Goal: Find specific page/section: Find specific page/section

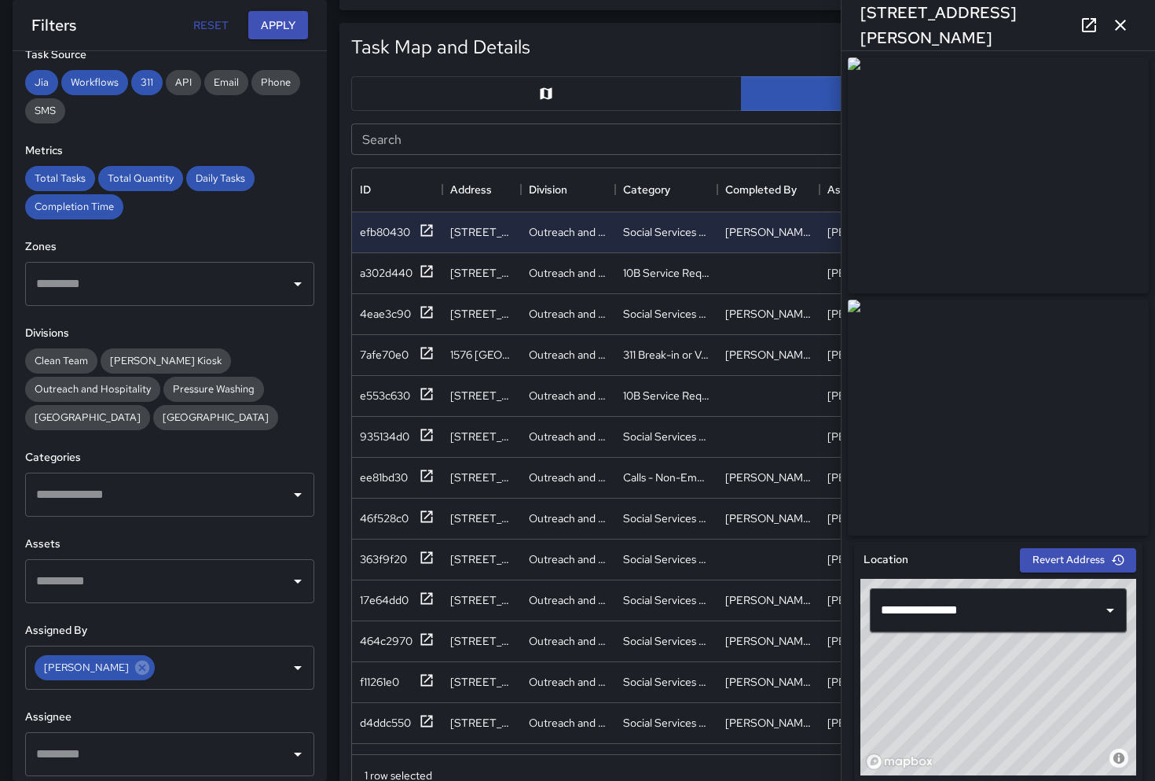
drag, startPoint x: 200, startPoint y: 24, endPoint x: 186, endPoint y: 27, distance: 14.3
click at [201, 24] on button "Reset" at bounding box center [211, 25] width 50 height 29
type input "**********"
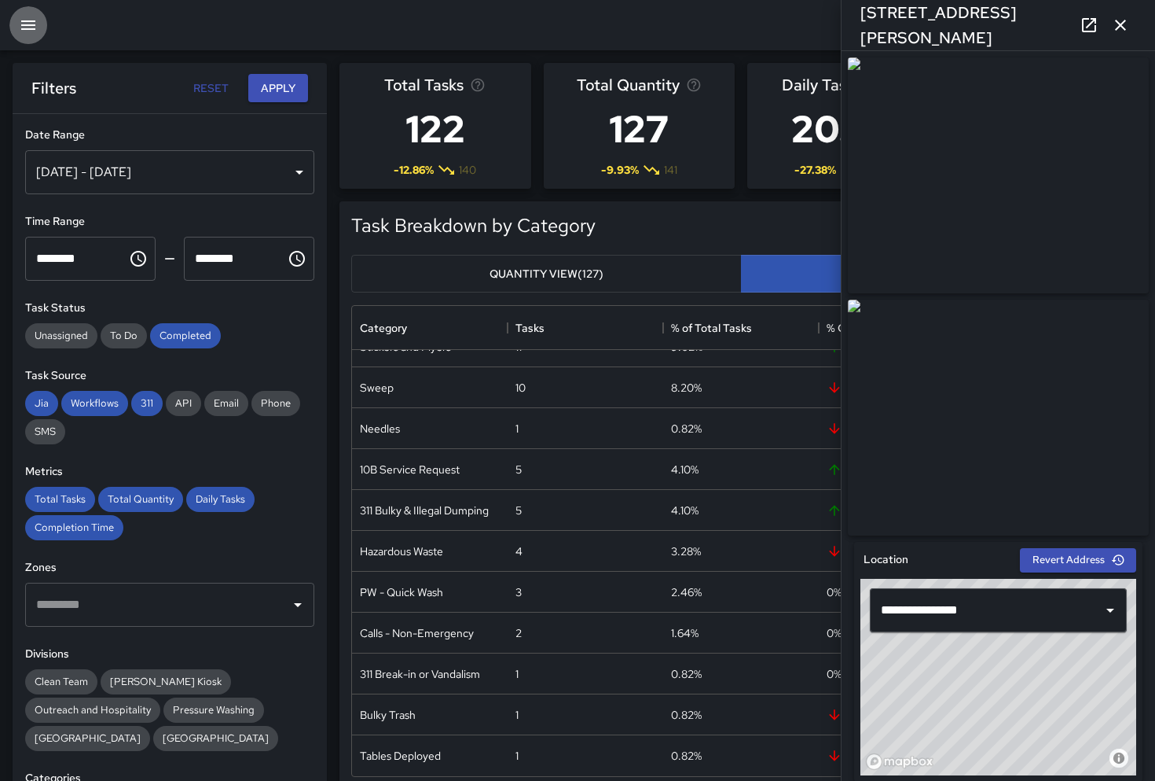
click at [32, 24] on icon "button" at bounding box center [28, 25] width 19 height 19
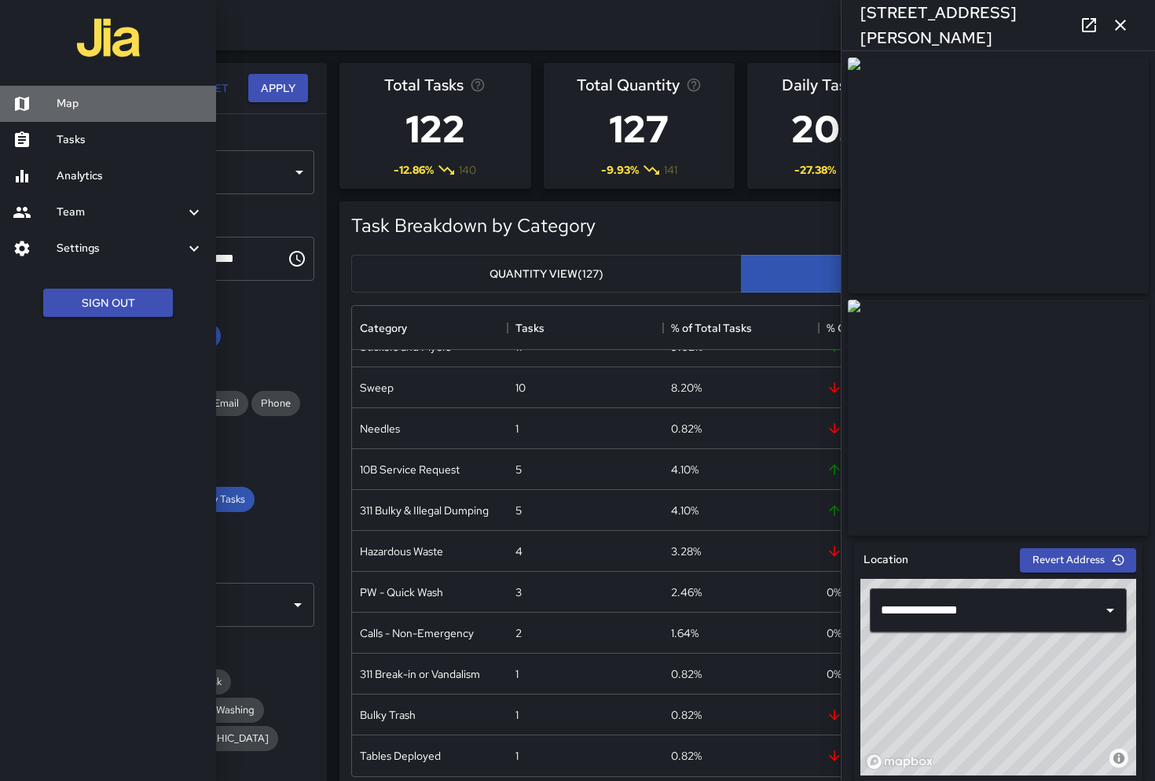
click at [68, 107] on h6 "Map" at bounding box center [130, 103] width 147 height 17
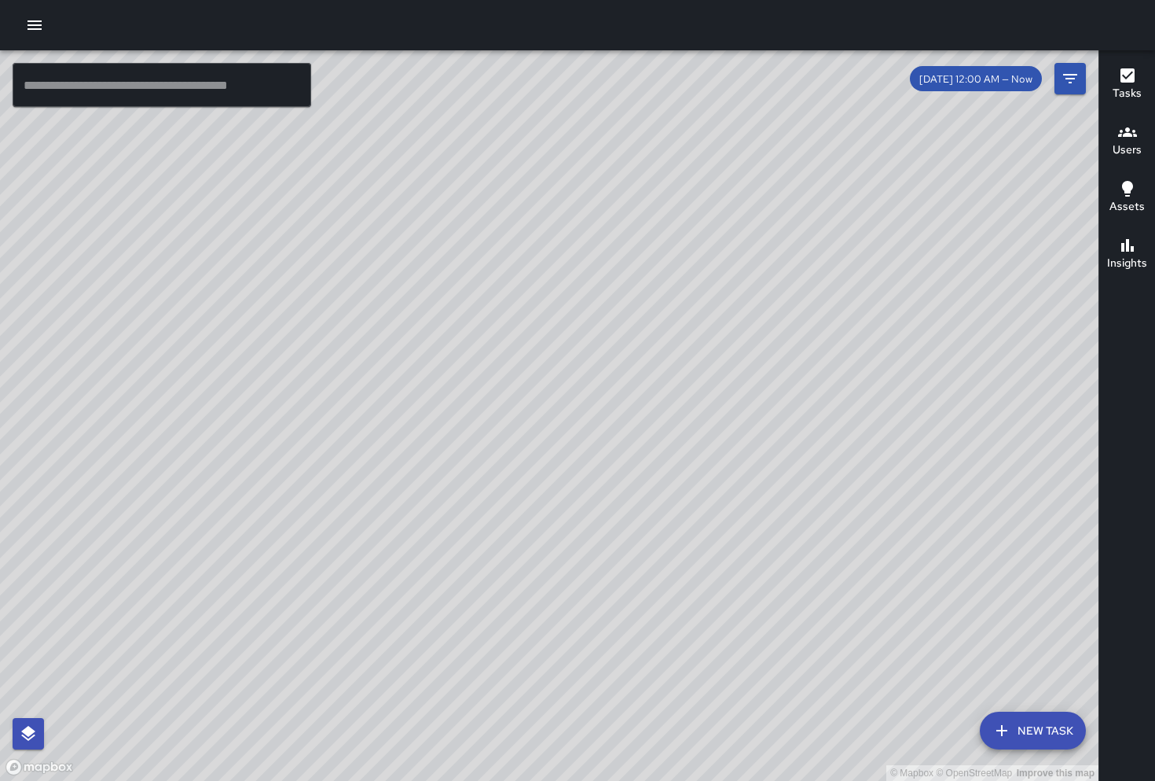
click at [533, 544] on div "© Mapbox © OpenStreetMap Improve this map" at bounding box center [549, 415] width 1099 height 730
click at [522, 534] on div "© Mapbox © OpenStreetMap Improve this map" at bounding box center [549, 415] width 1099 height 730
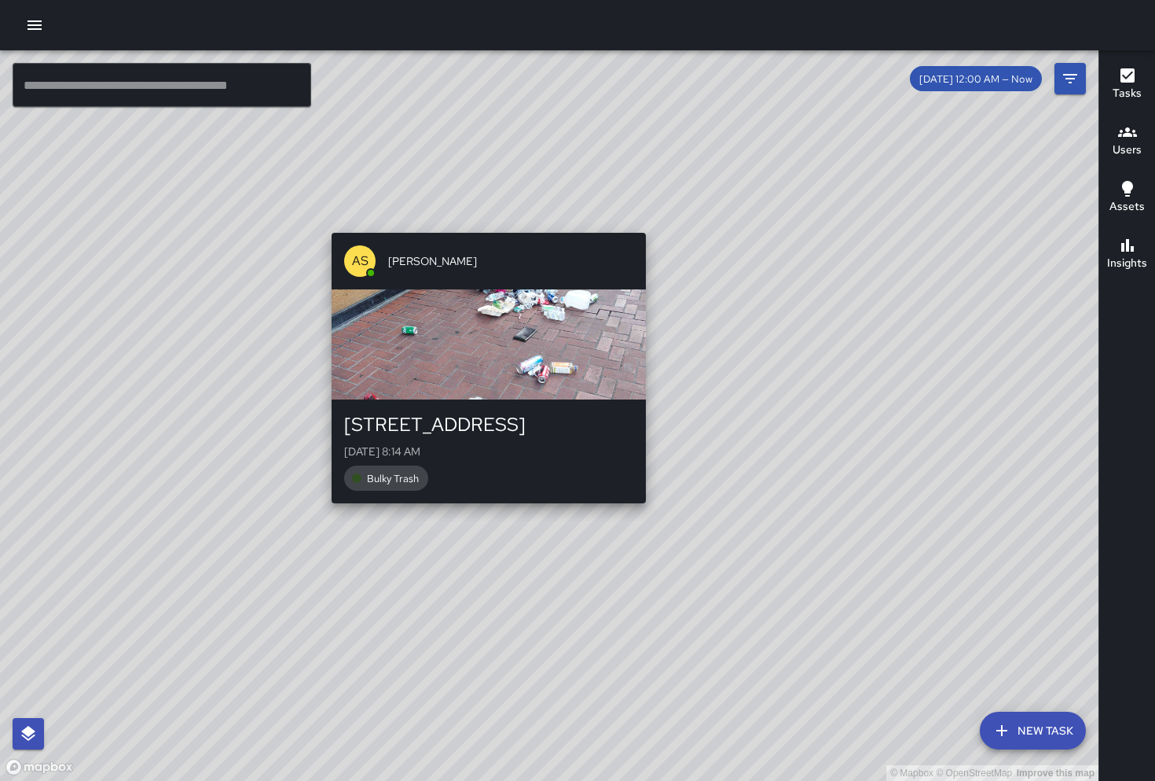
click at [482, 513] on div "© Mapbox © OpenStreetMap Improve this map AS [PERSON_NAME] [STREET_ADDRESS][DAT…" at bounding box center [549, 415] width 1099 height 730
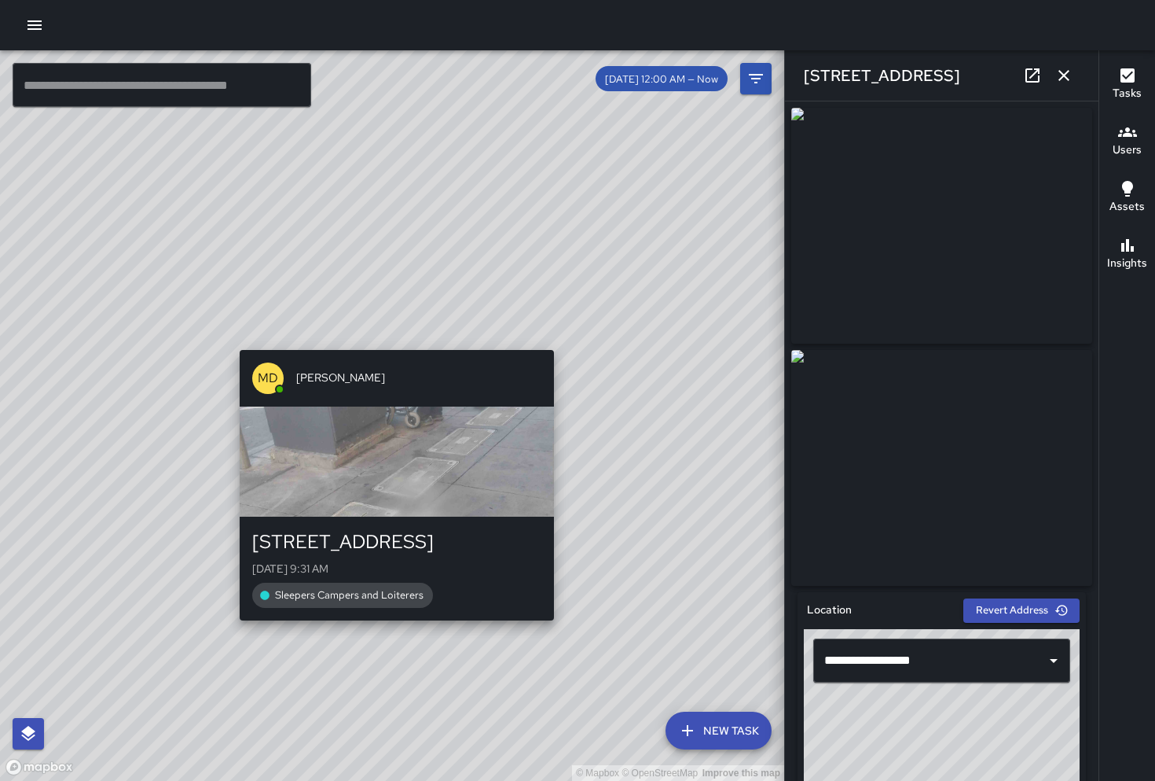
click at [388, 340] on div "© Mapbox © OpenStreetMap Improve this map MD [PERSON_NAME] [STREET_ADDRESS][DAT…" at bounding box center [392, 415] width 784 height 730
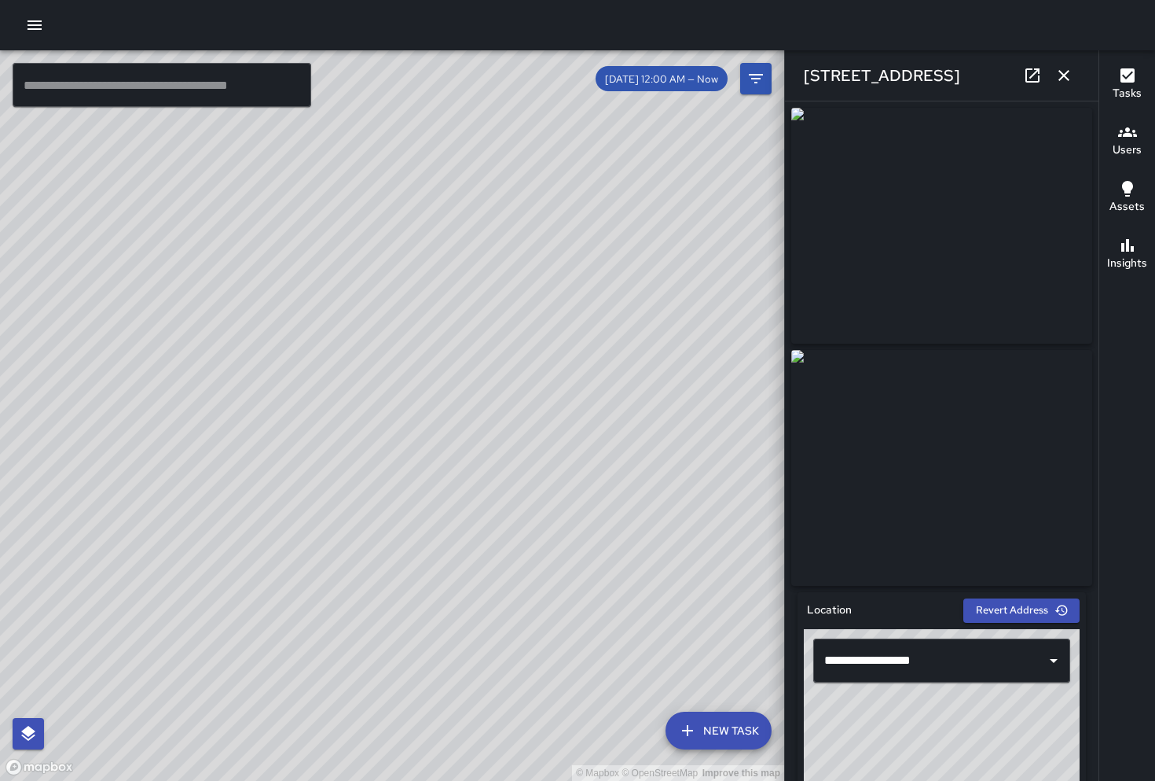
click at [200, 685] on div "© Mapbox © OpenStreetMap Improve this map MD [PERSON_NAME] [STREET_ADDRESS][DAT…" at bounding box center [392, 415] width 784 height 730
